Goal: Navigation & Orientation: Find specific page/section

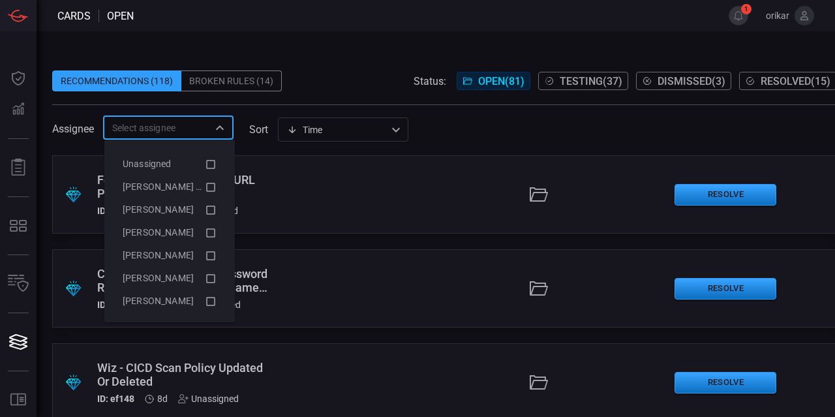
click at [162, 119] on input "text" at bounding box center [157, 127] width 101 height 16
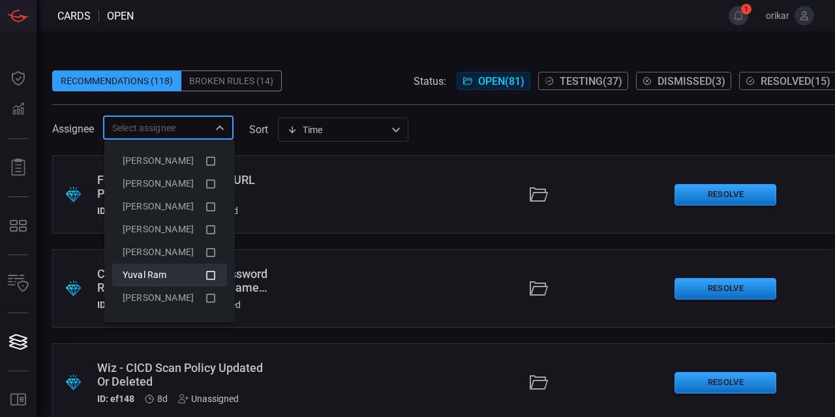
click at [206, 271] on icon at bounding box center [210, 275] width 9 height 9
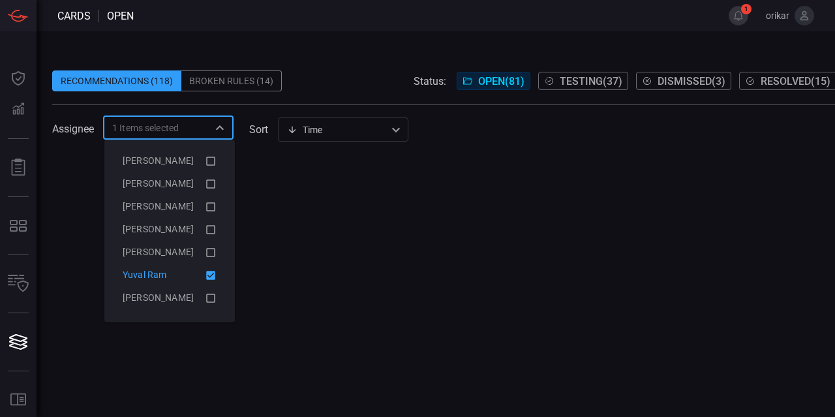
click at [478, 236] on div at bounding box center [444, 286] width 784 height 262
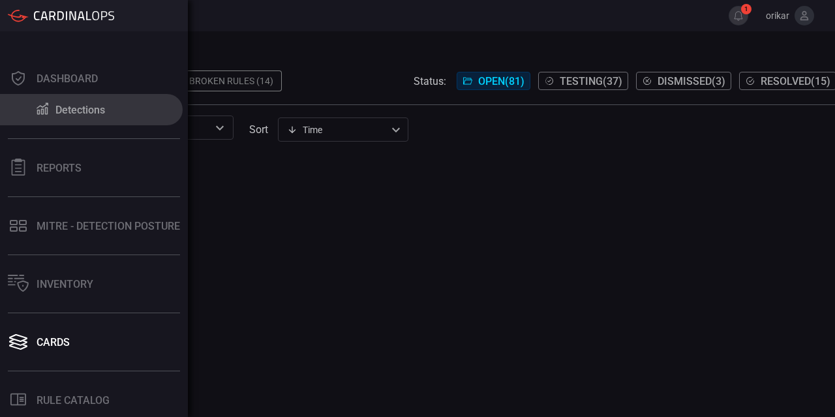
click at [70, 113] on div "Detections" at bounding box center [80, 110] width 50 height 12
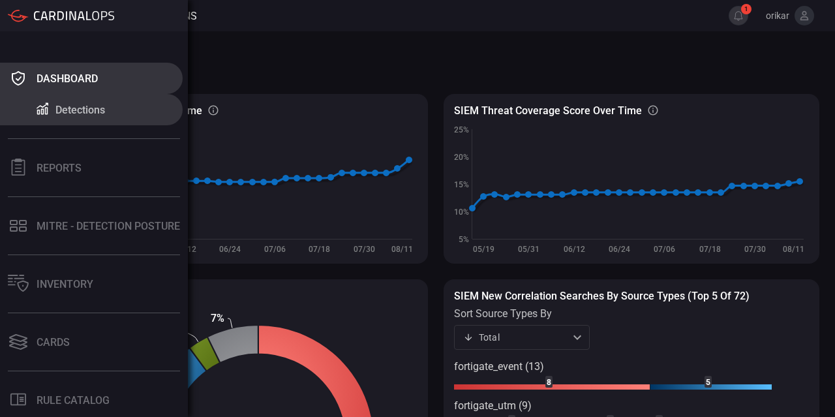
click at [103, 73] on button "Dashboard" at bounding box center [91, 78] width 183 height 31
click at [22, 76] on icon at bounding box center [18, 78] width 21 height 18
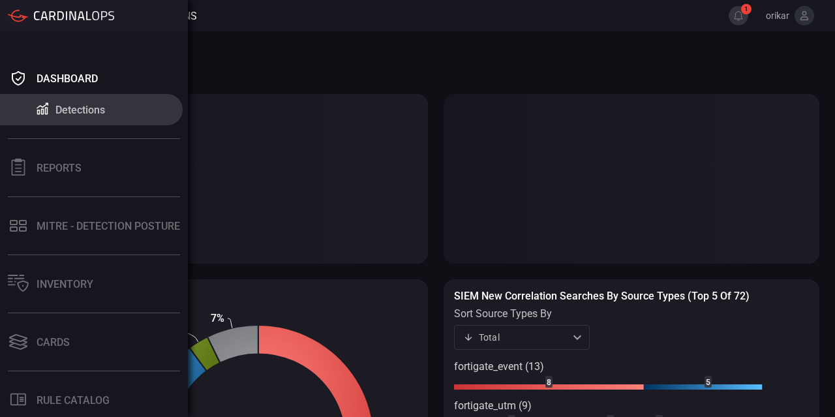
click at [29, 21] on div at bounding box center [61, 15] width 106 height 13
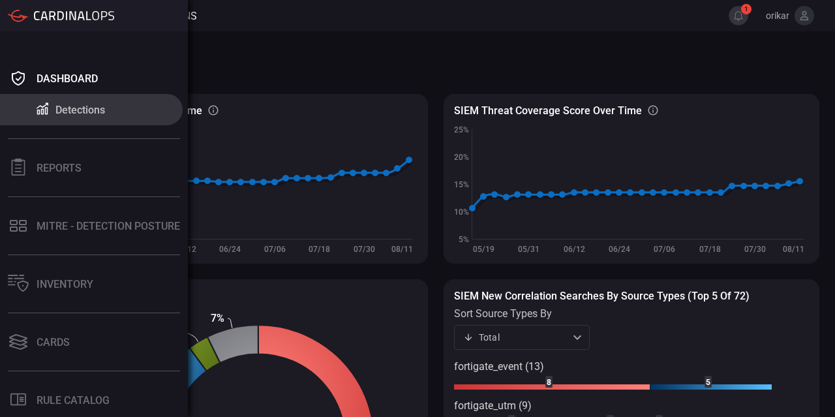
click at [92, 115] on div "Detections" at bounding box center [80, 110] width 50 height 12
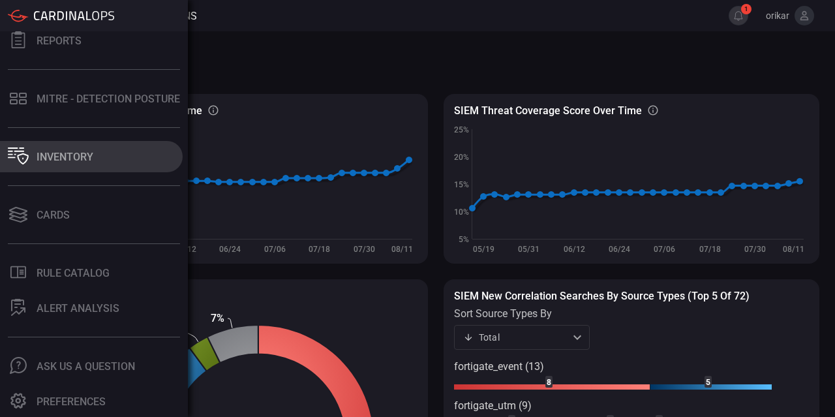
click at [135, 142] on button "Inventory" at bounding box center [91, 156] width 183 height 31
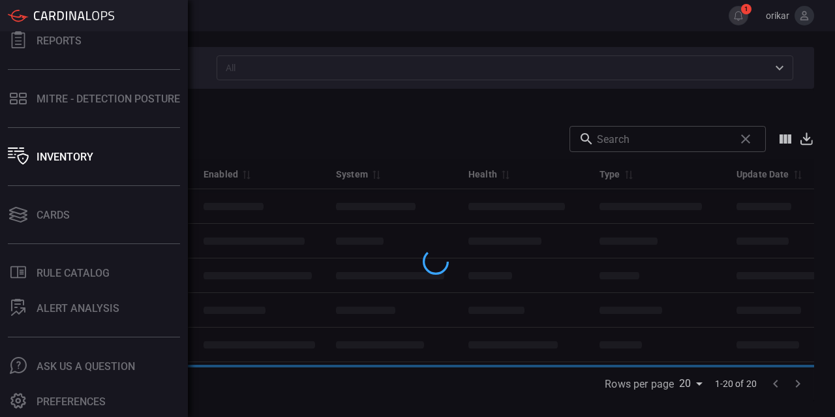
click at [38, 13] on icon at bounding box center [74, 15] width 80 height 9
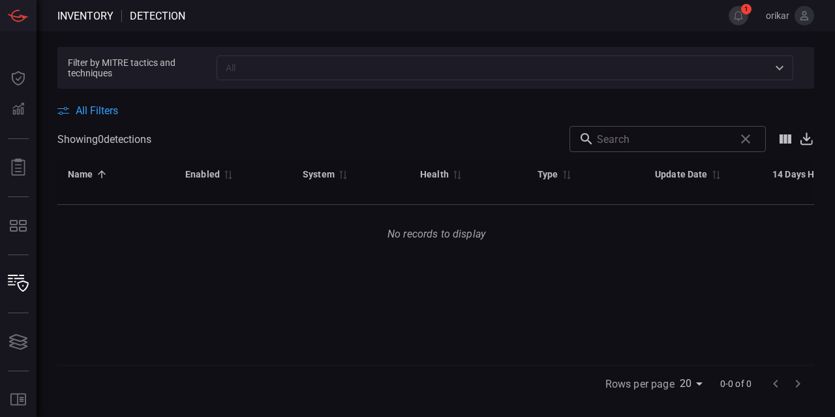
click at [76, 14] on span "Inventory" at bounding box center [85, 16] width 56 height 12
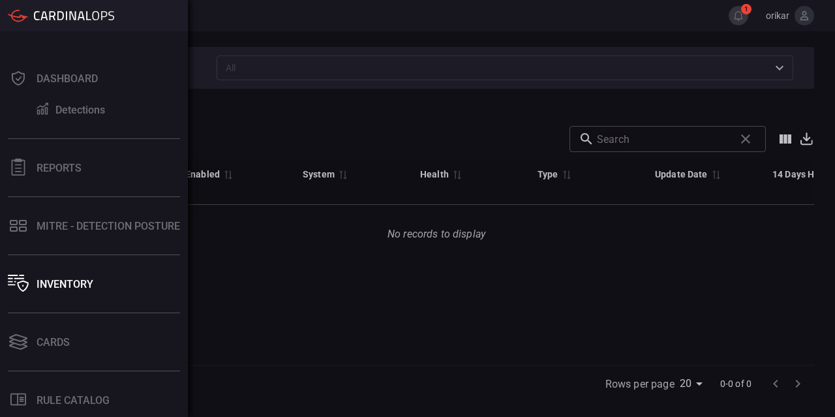
click at [21, 10] on icon at bounding box center [18, 15] width 21 height 13
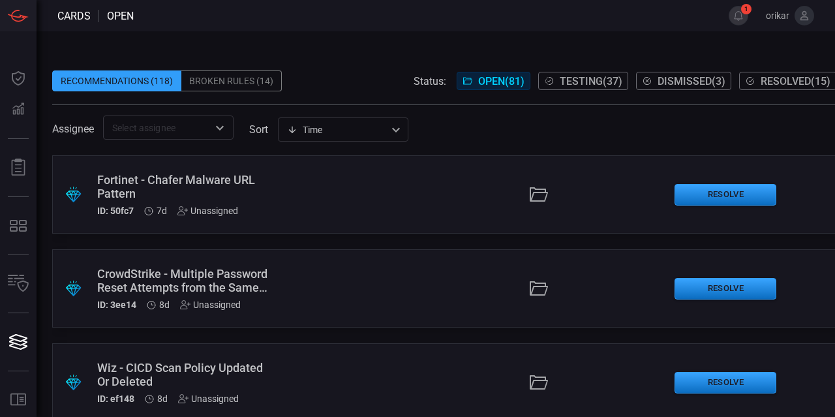
click at [574, 80] on span "Testing ( 37 )" at bounding box center [591, 81] width 63 height 12
